Goal: Find specific page/section: Find specific page/section

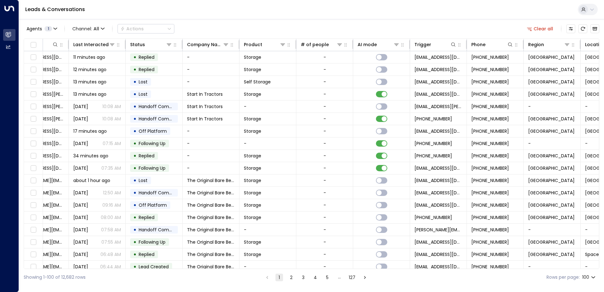
scroll to position [0, 129]
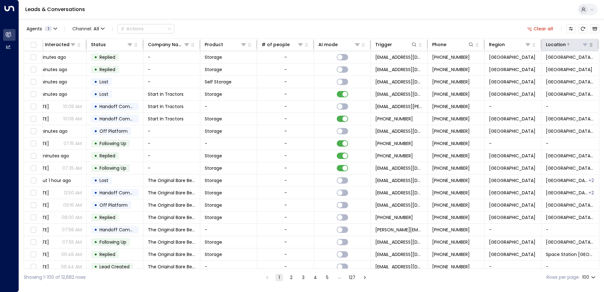
click at [584, 45] on icon at bounding box center [585, 44] width 5 height 5
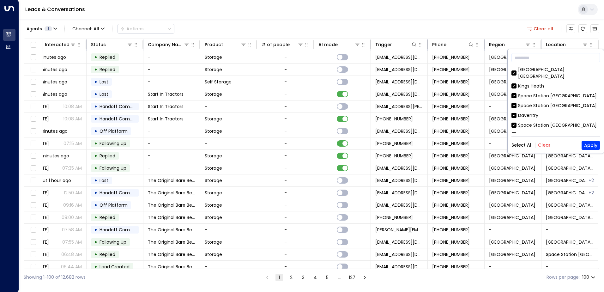
click at [544, 146] on button "Clear" at bounding box center [544, 144] width 13 height 5
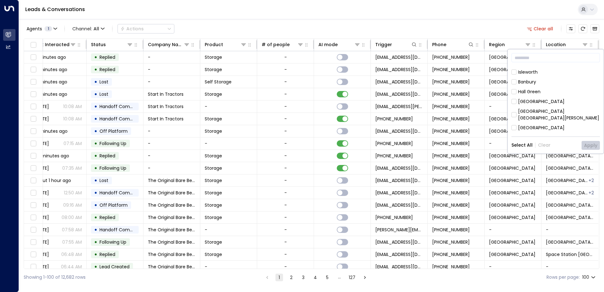
scroll to position [126, 0]
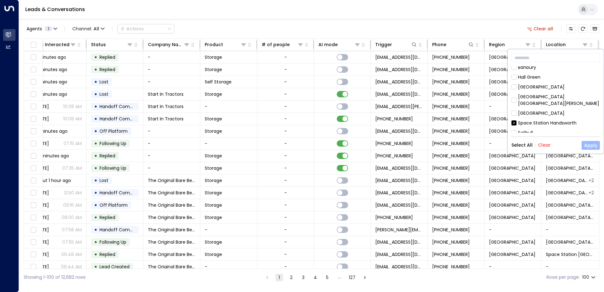
click at [591, 145] on button "Apply" at bounding box center [591, 145] width 18 height 9
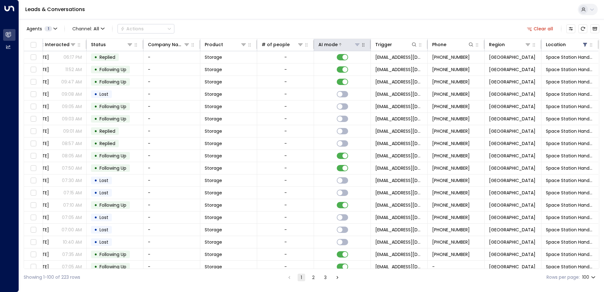
click at [338, 45] on icon at bounding box center [340, 45] width 4 height 4
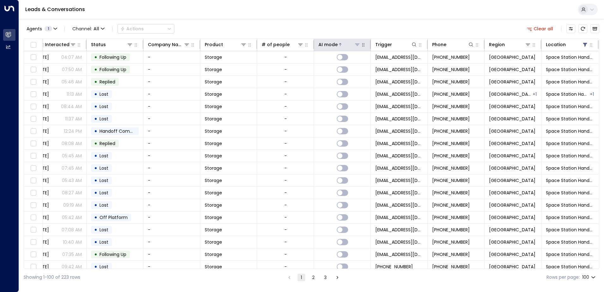
click at [338, 45] on icon at bounding box center [340, 45] width 4 height 4
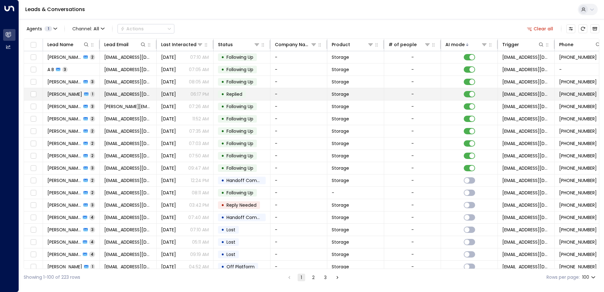
click at [96, 97] on td "[PERSON_NAME] 1" at bounding box center [71, 94] width 57 height 12
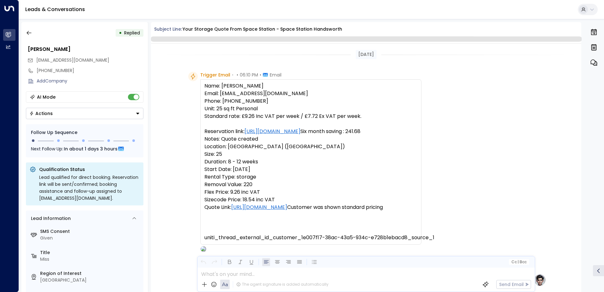
scroll to position [238, 0]
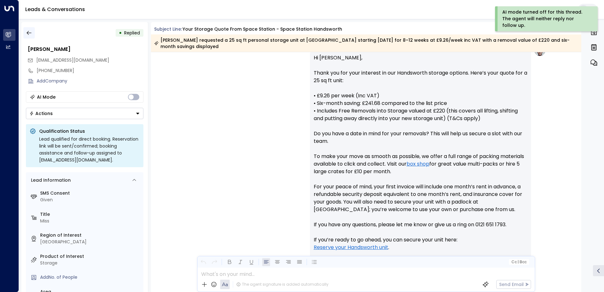
click at [28, 33] on icon "button" at bounding box center [29, 33] width 6 height 6
